Goal: Check status: Check status

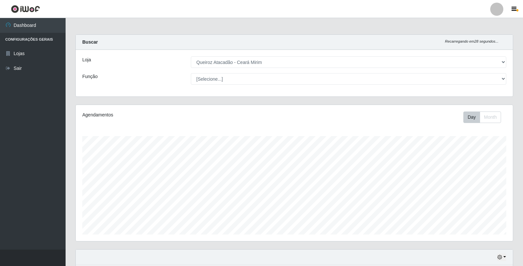
select select "465"
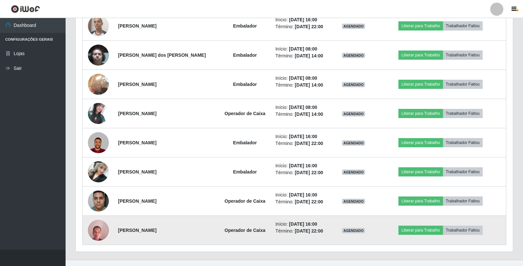
scroll to position [783, 0]
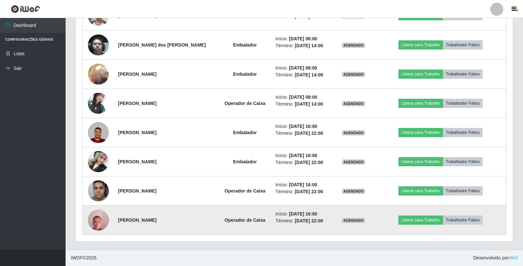
click at [93, 226] on img at bounding box center [98, 220] width 21 height 28
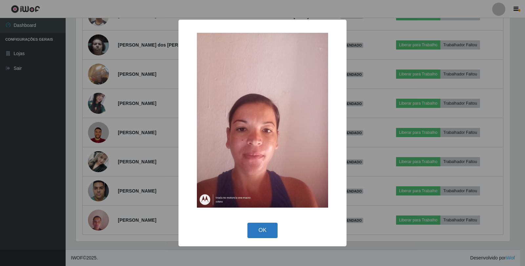
click at [259, 234] on button "OK" at bounding box center [262, 230] width 31 height 15
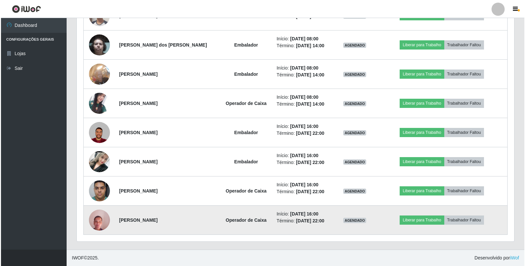
scroll to position [136, 437]
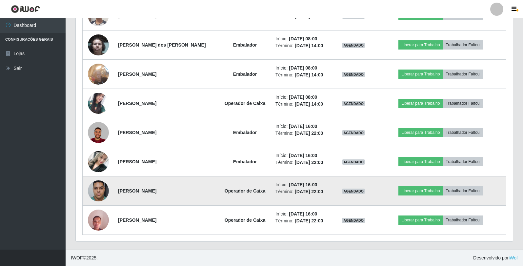
click at [96, 187] on img at bounding box center [98, 191] width 21 height 28
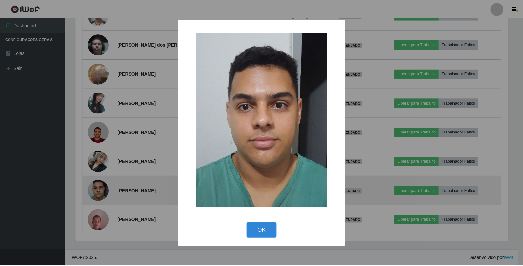
scroll to position [136, 434]
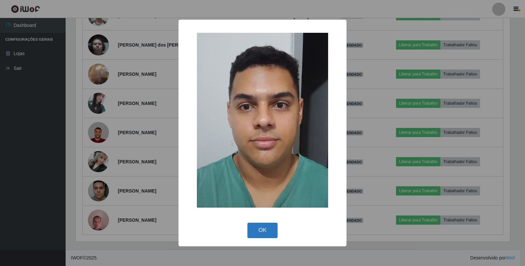
click at [255, 235] on button "OK" at bounding box center [262, 230] width 31 height 15
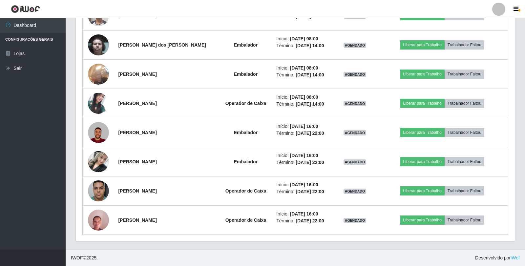
scroll to position [136, 437]
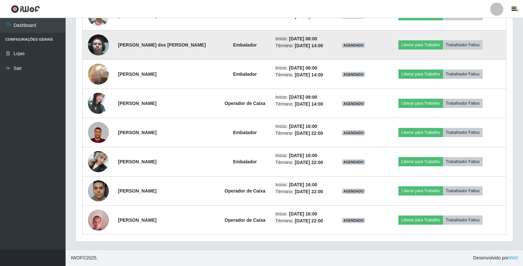
click at [94, 53] on img at bounding box center [98, 45] width 21 height 28
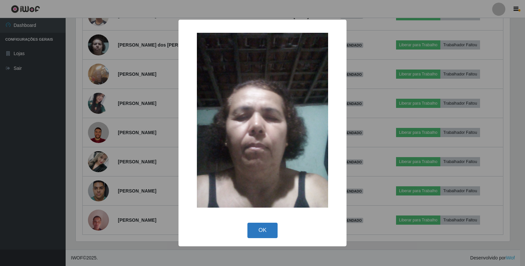
click at [268, 233] on button "OK" at bounding box center [262, 230] width 31 height 15
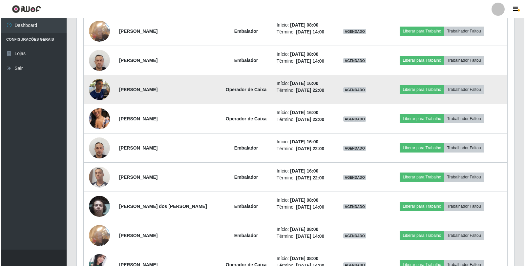
scroll to position [619, 0]
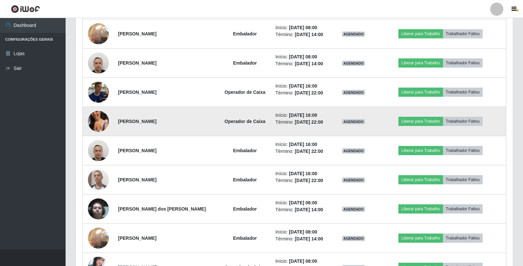
click at [104, 123] on img at bounding box center [98, 121] width 21 height 37
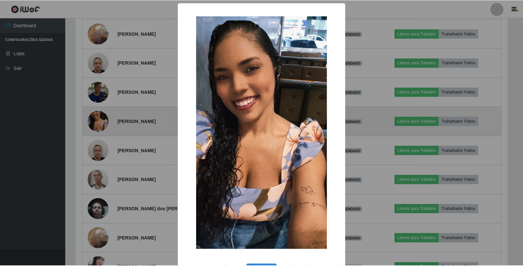
scroll to position [136, 434]
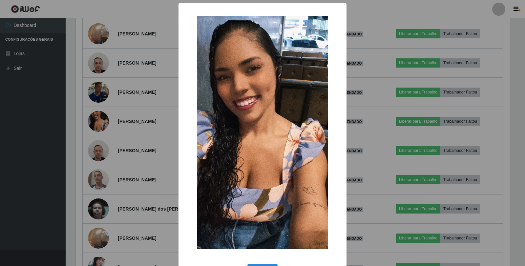
click at [119, 188] on div "× OK Cancel" at bounding box center [262, 133] width 525 height 266
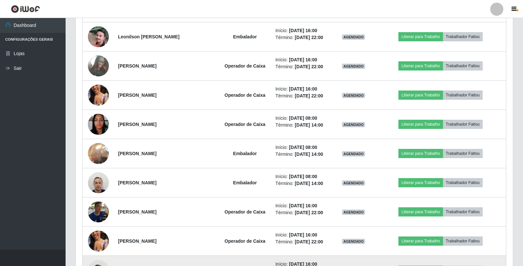
scroll to position [487, 0]
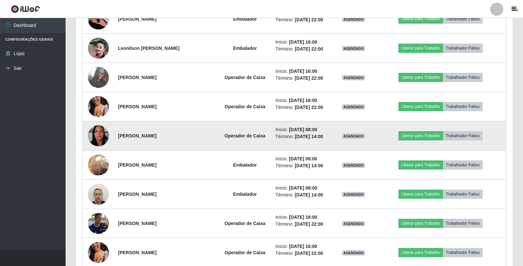
click at [99, 144] on img at bounding box center [98, 136] width 21 height 28
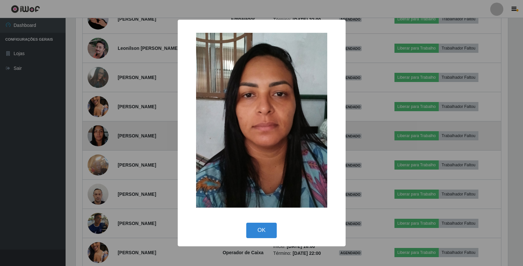
scroll to position [136, 434]
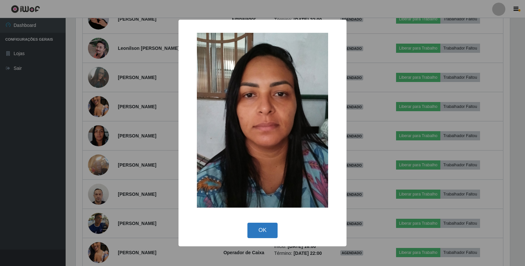
click at [258, 231] on button "OK" at bounding box center [262, 230] width 31 height 15
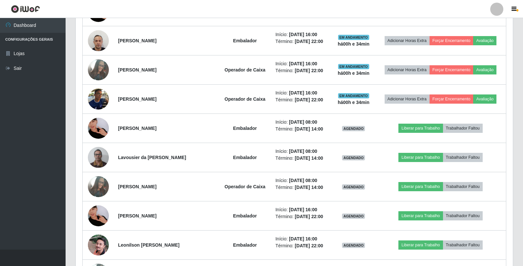
scroll to position [327918, 327617]
